Goal: Obtain resource: Download file/media

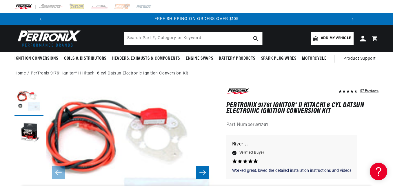
scroll to position [163, 0]
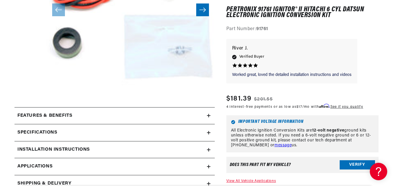
click at [209, 149] on icon at bounding box center [208, 149] width 3 height 3
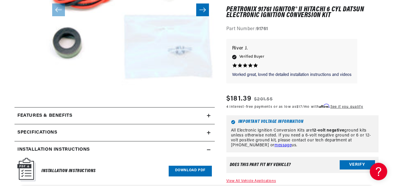
scroll to position [0, 0]
click at [27, 169] on img at bounding box center [26, 169] width 18 height 23
click at [197, 172] on link "Download PDF" at bounding box center [189, 171] width 43 height 11
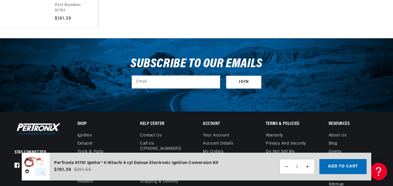
scroll to position [0, 309]
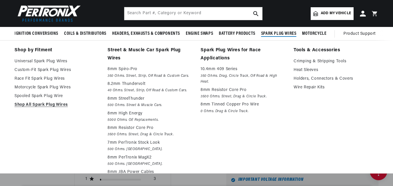
scroll to position [0, 0]
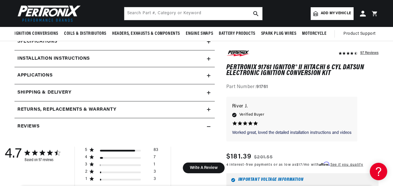
click at [208, 61] on summary "Installation instructions" at bounding box center [114, 58] width 200 height 17
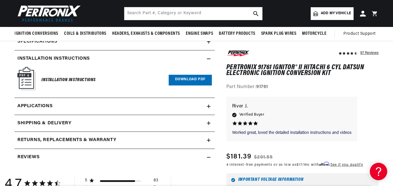
scroll to position [0, 38]
click at [187, 82] on link "Download PDF" at bounding box center [189, 80] width 43 height 11
